Goal: Information Seeking & Learning: Understand process/instructions

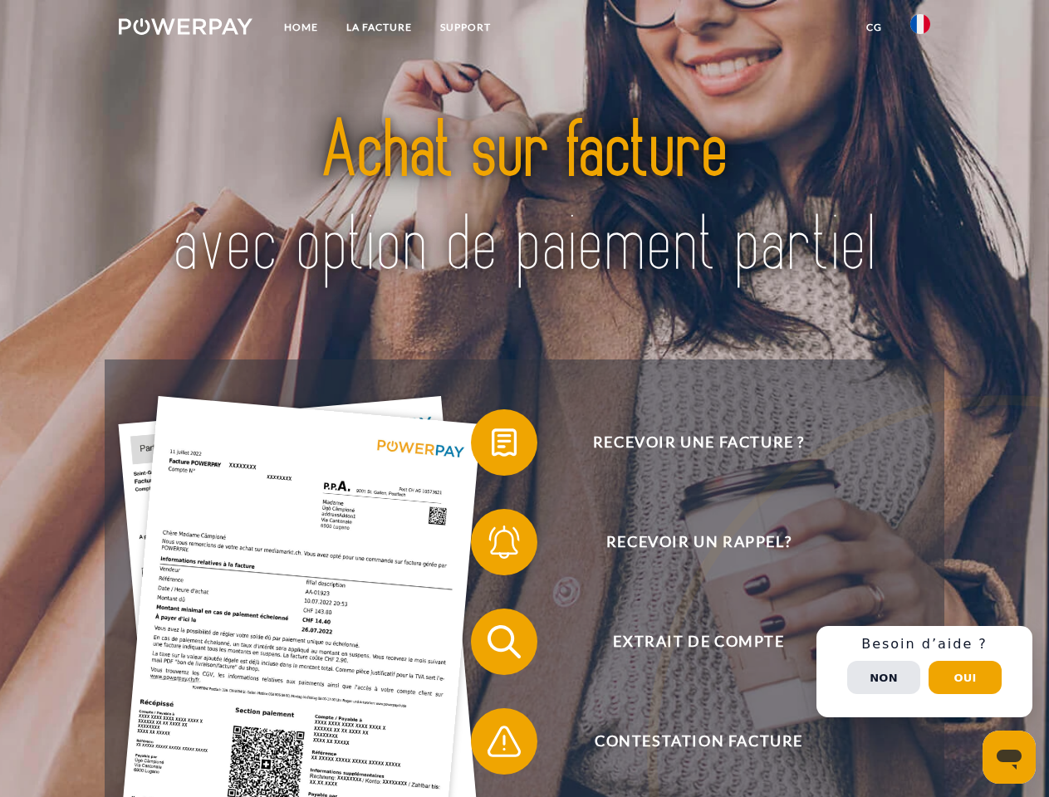
click at [185, 29] on img at bounding box center [186, 26] width 134 height 17
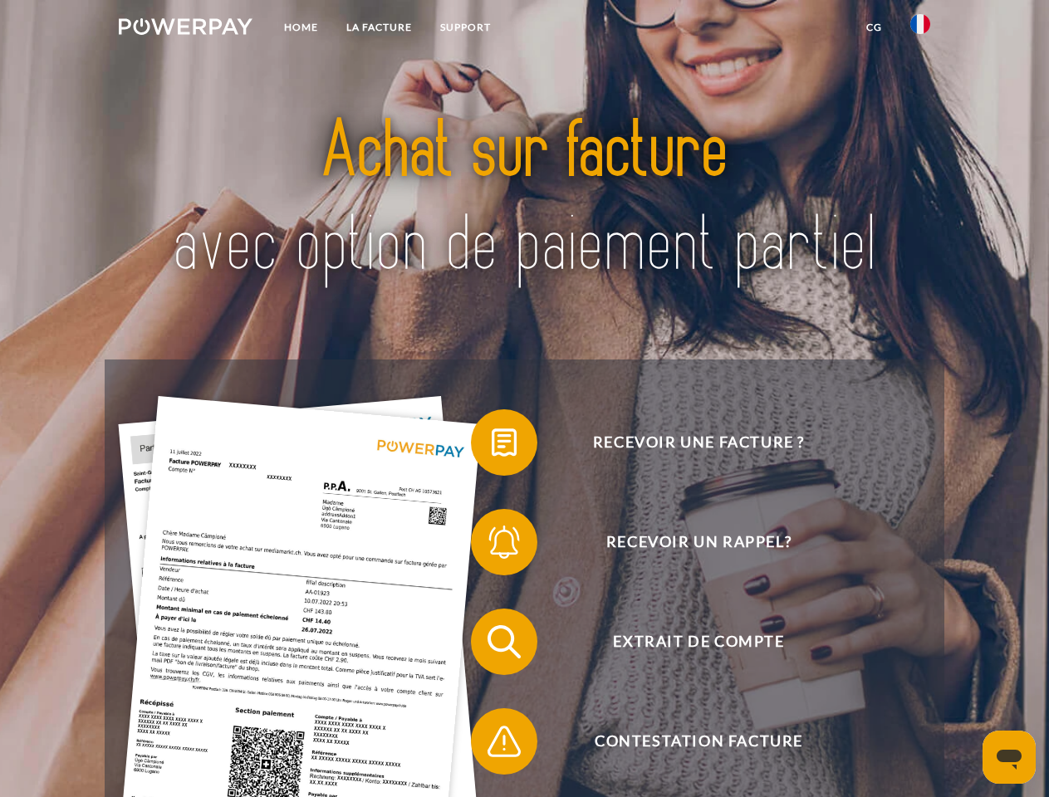
click at [920, 29] on img at bounding box center [920, 24] width 20 height 20
click at [874, 27] on link "CG" at bounding box center [874, 27] width 44 height 30
click at [492, 446] on span at bounding box center [479, 442] width 83 height 83
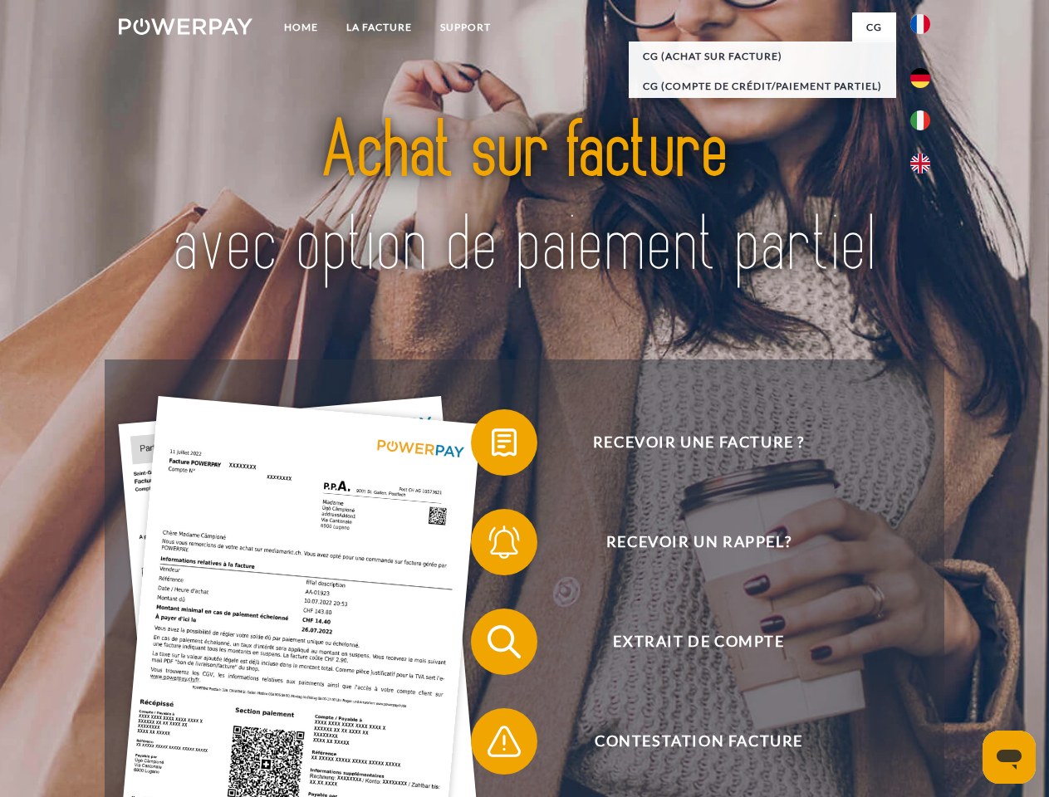
click at [492, 546] on span at bounding box center [479, 542] width 83 height 83
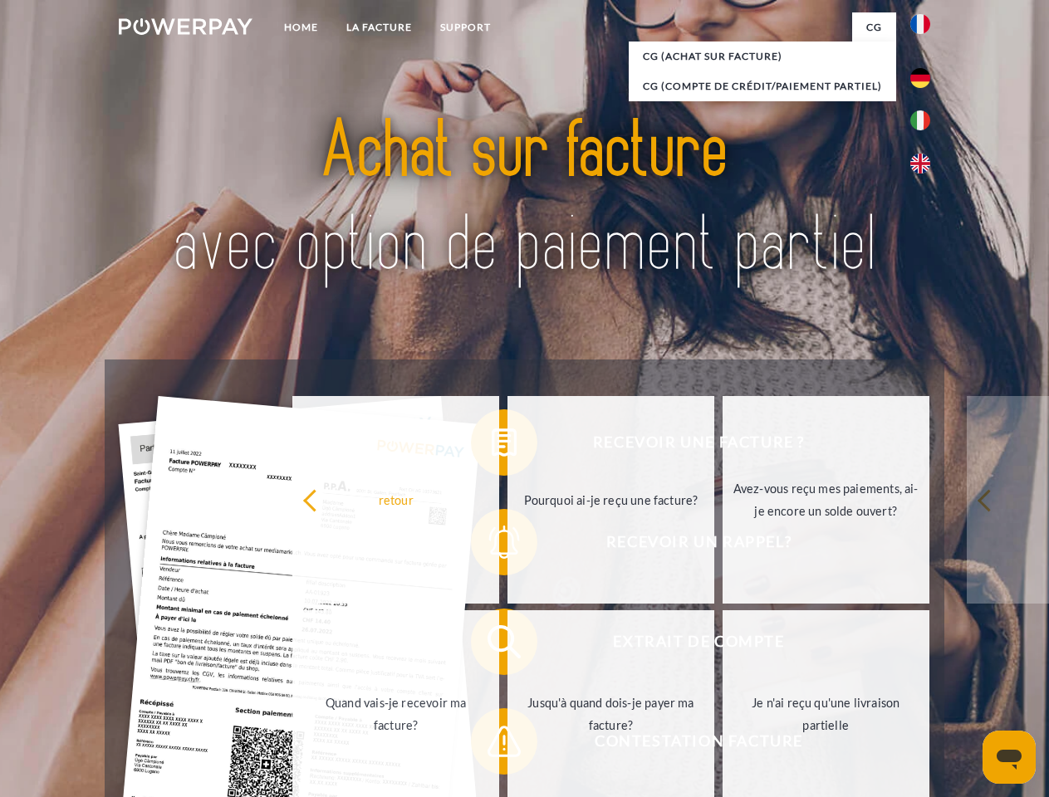
click at [507, 645] on link "Jusqu'à quand dois-je payer ma facture?" at bounding box center [610, 714] width 207 height 208
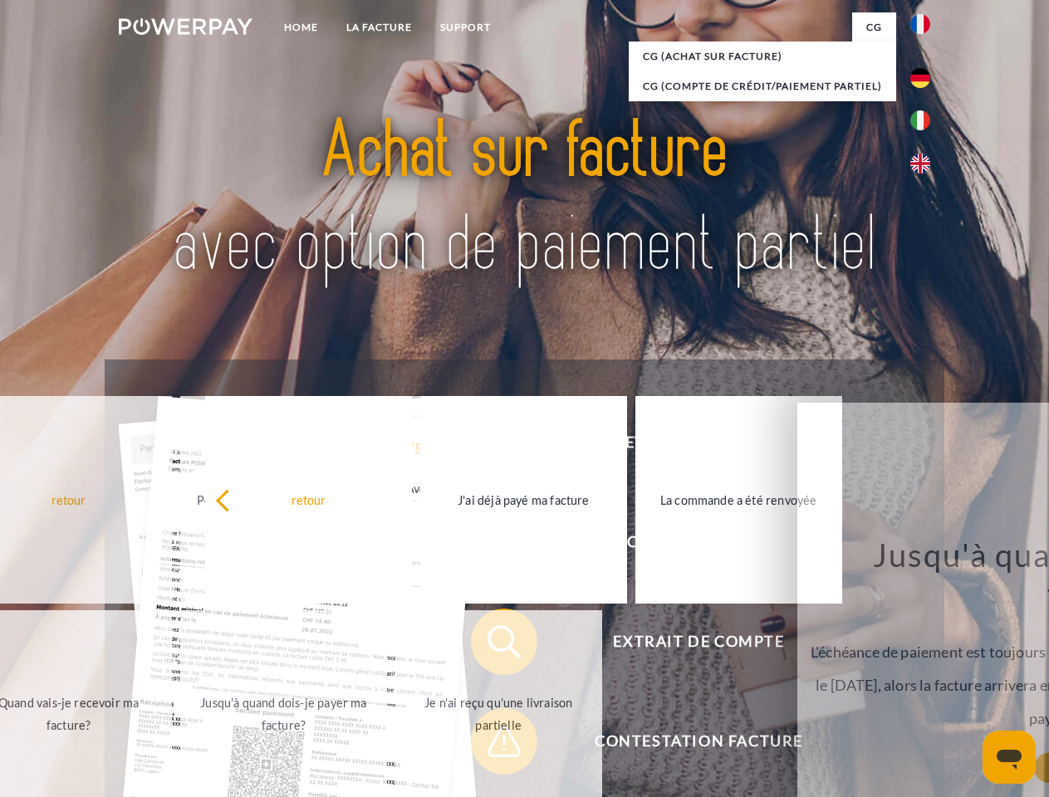
click at [492, 745] on div "Recevoir une facture ? Recevoir un rappel? Extrait de compte retour" at bounding box center [524, 692] width 839 height 664
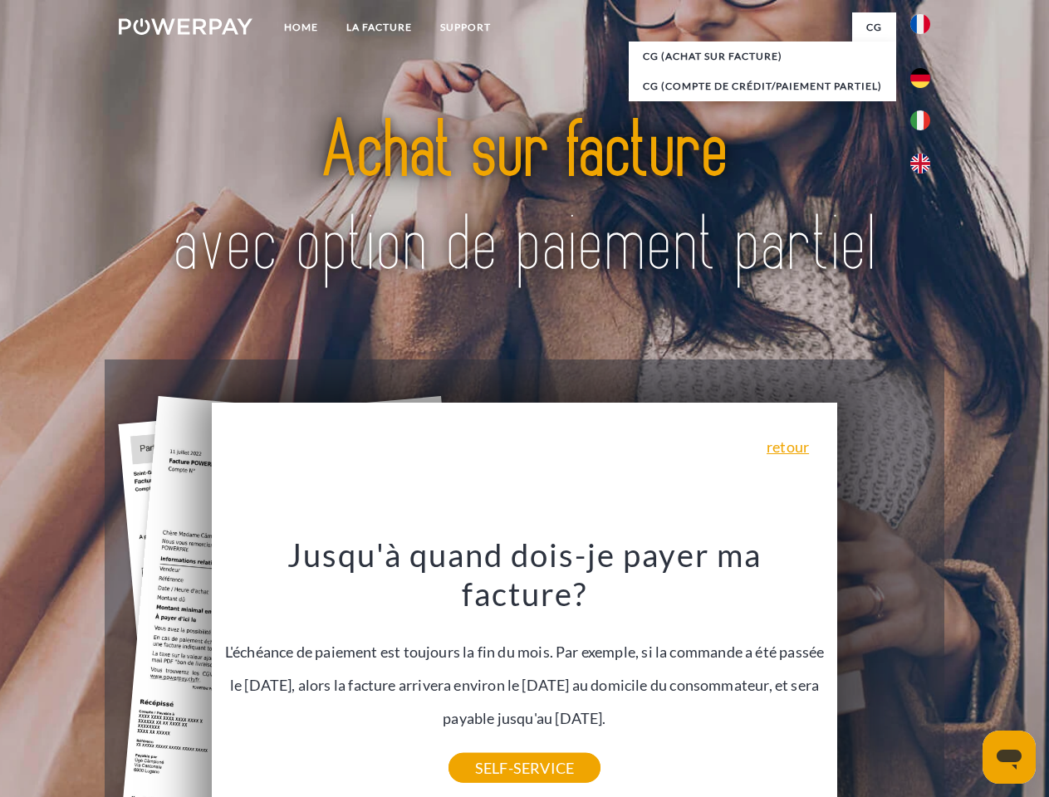
click at [924, 672] on div "Recevoir une facture ? Recevoir un rappel? Extrait de compte retour" at bounding box center [524, 692] width 839 height 664
click at [884, 675] on span "Extrait de compte" at bounding box center [698, 642] width 407 height 66
click at [965, 678] on header "Home LA FACTURE Support" at bounding box center [524, 573] width 1049 height 1147
